Goal: Information Seeking & Learning: Learn about a topic

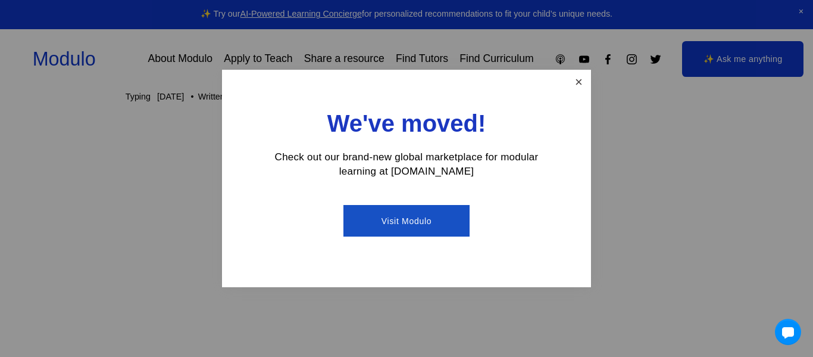
click at [575, 80] on link "Close" at bounding box center [578, 81] width 21 height 21
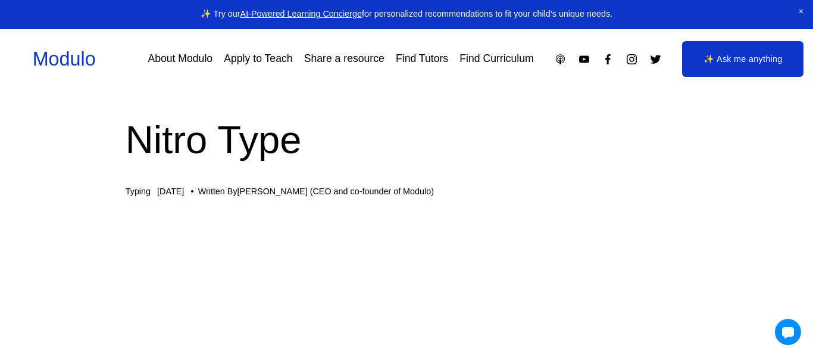
scroll to position [0, 1]
